Goal: Find specific page/section

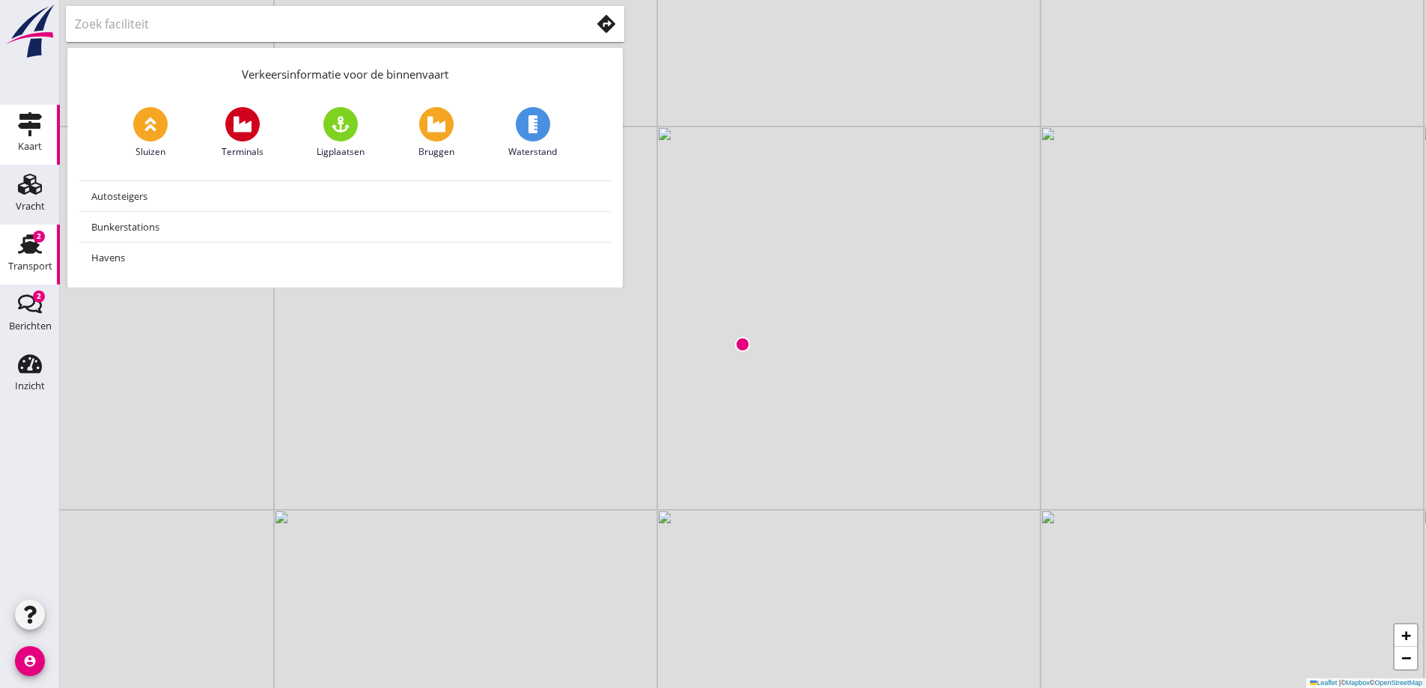
click at [30, 247] on use at bounding box center [30, 243] width 24 height 19
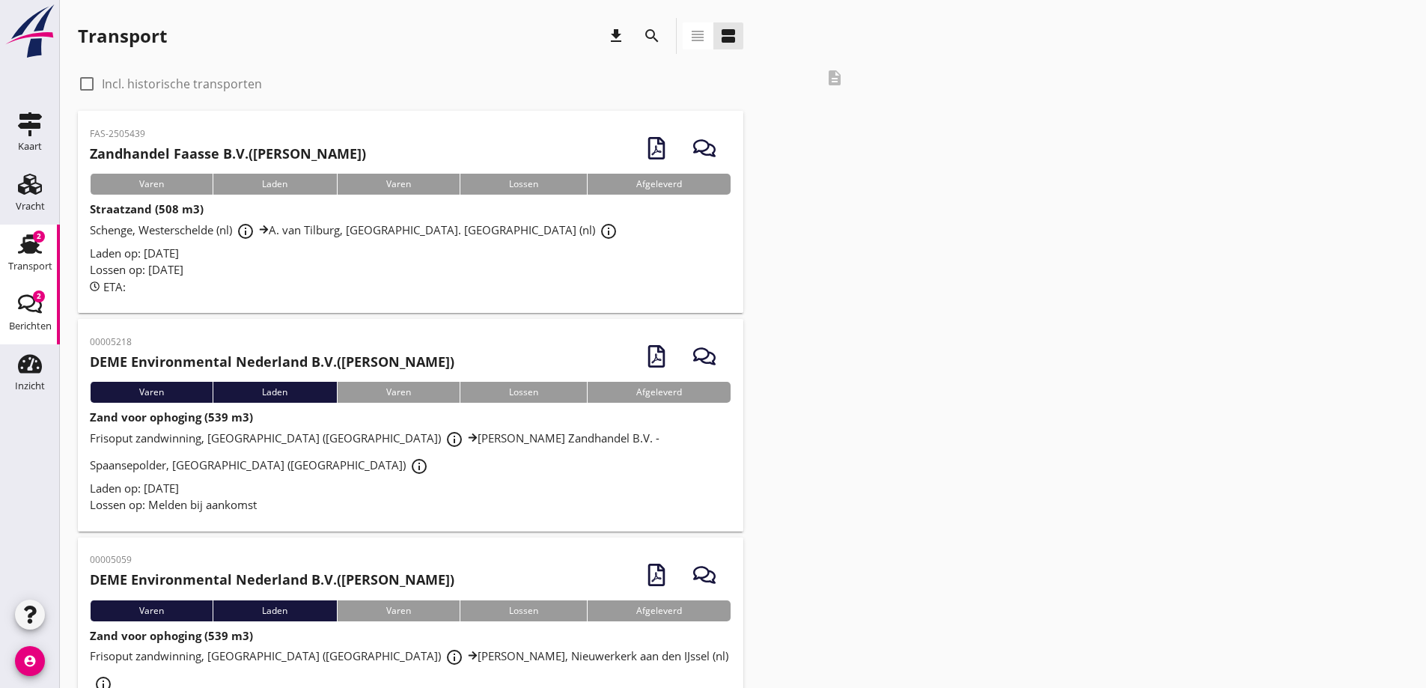
click at [33, 305] on use at bounding box center [30, 304] width 24 height 19
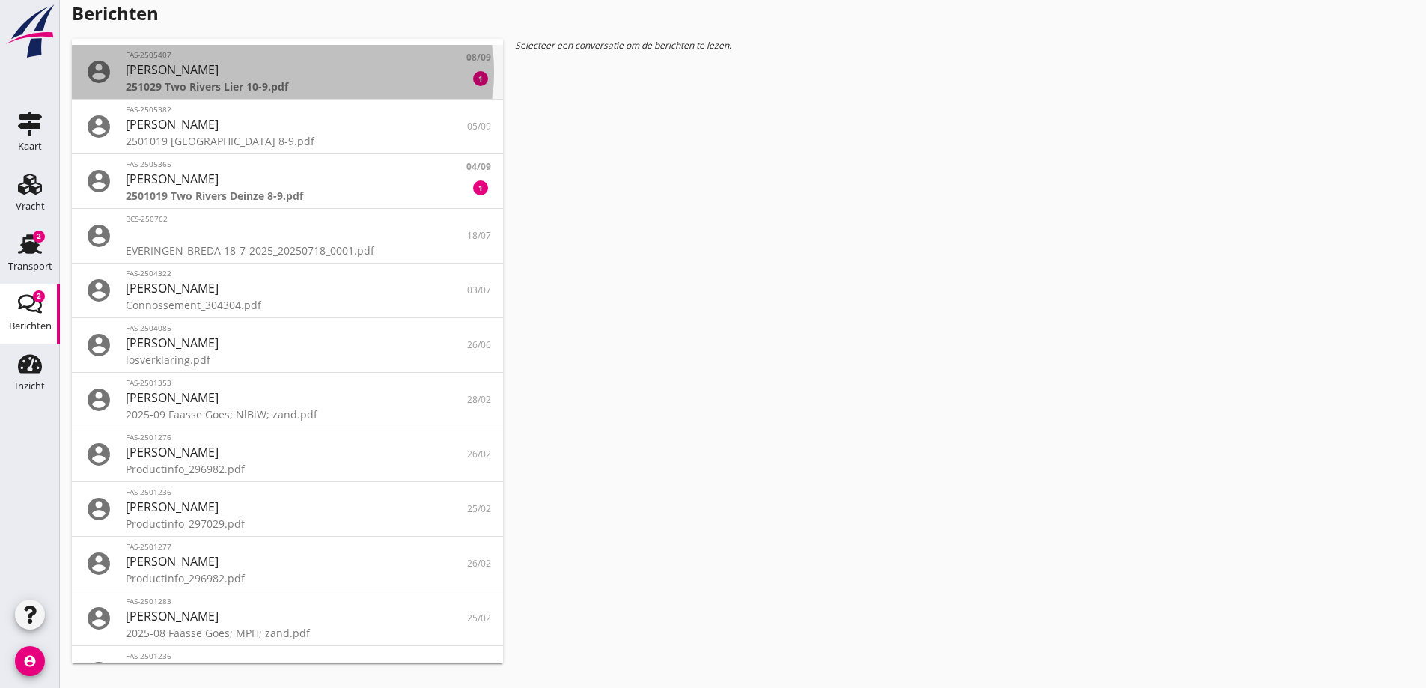
click at [228, 82] on div "251029 Two Rivers Lier 10-9.pdf" at bounding box center [287, 87] width 323 height 16
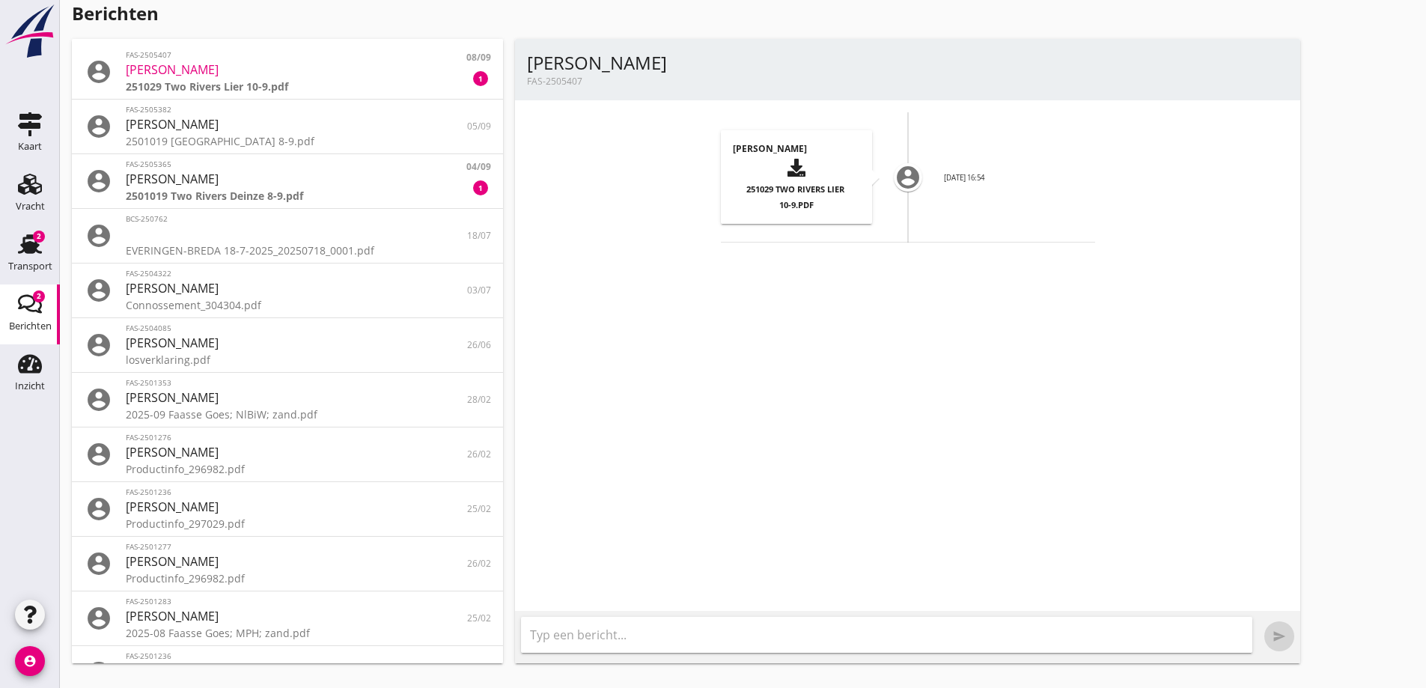
click at [786, 179] on div "button" at bounding box center [796, 168] width 103 height 25
